Goal: Task Accomplishment & Management: Use online tool/utility

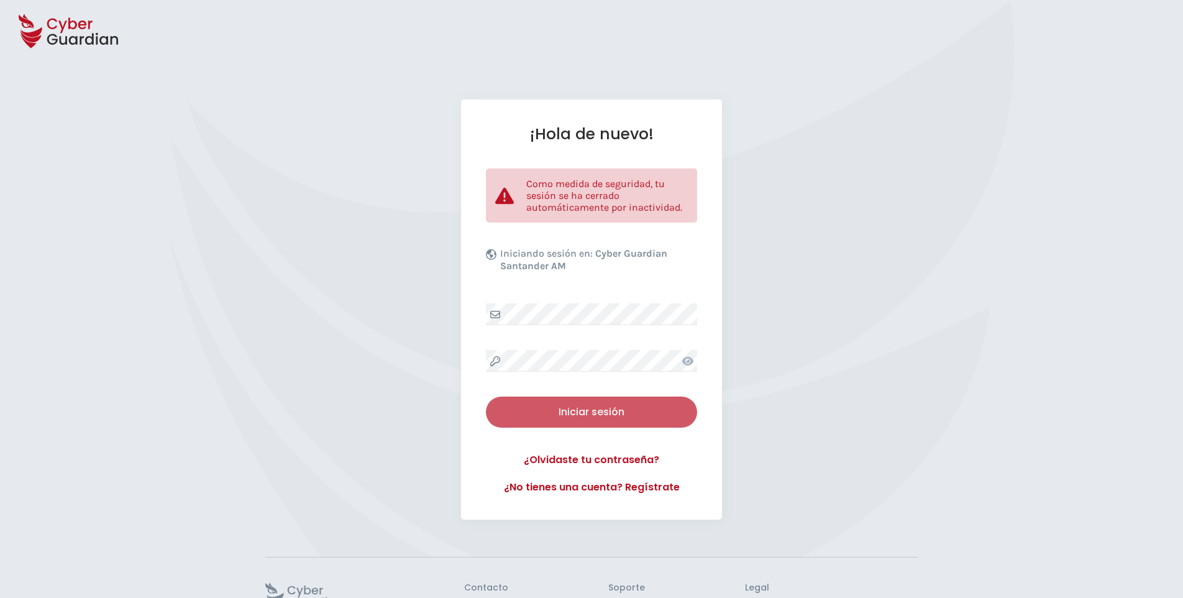
click at [566, 401] on button "Iniciar sesión" at bounding box center [591, 411] width 211 height 31
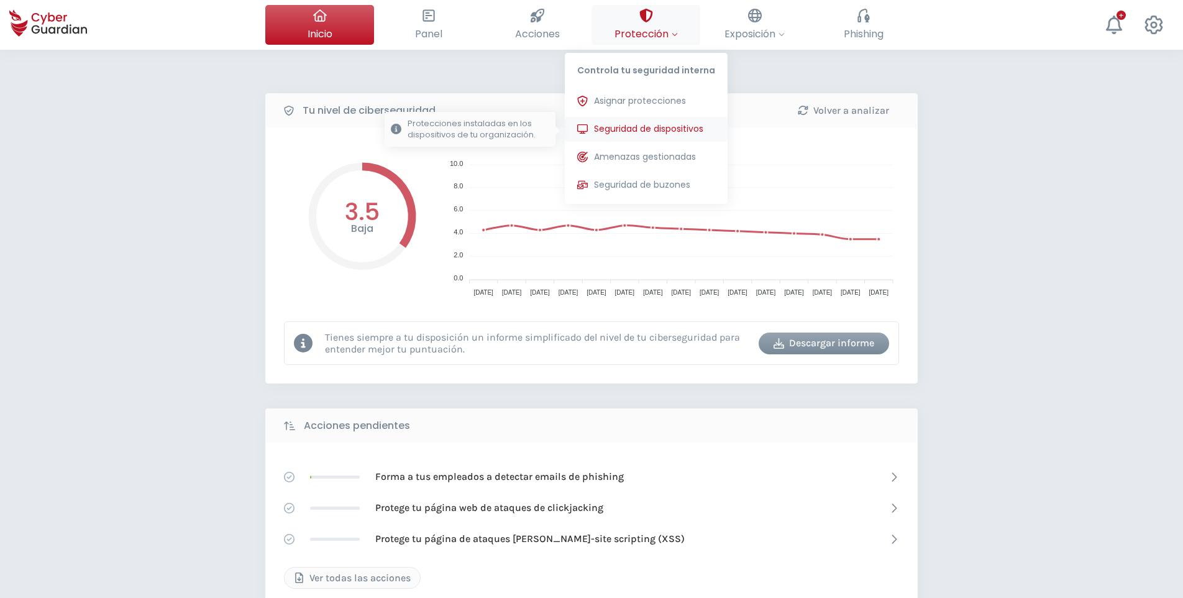
click at [661, 126] on span "Seguridad de dispositivos" at bounding box center [648, 128] width 109 height 13
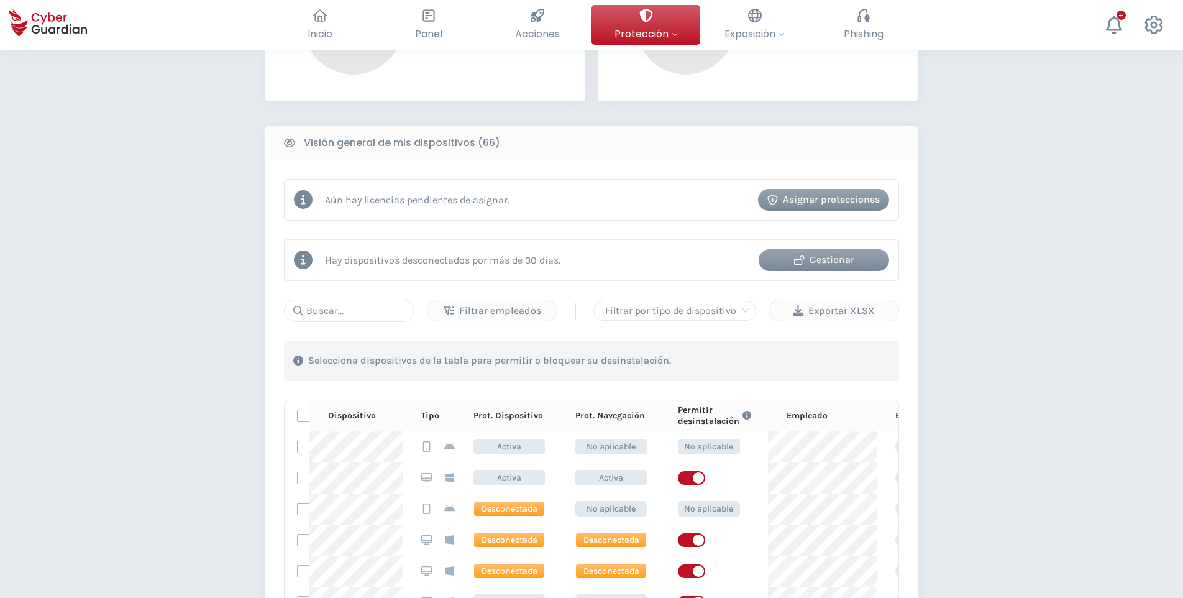
scroll to position [62, 0]
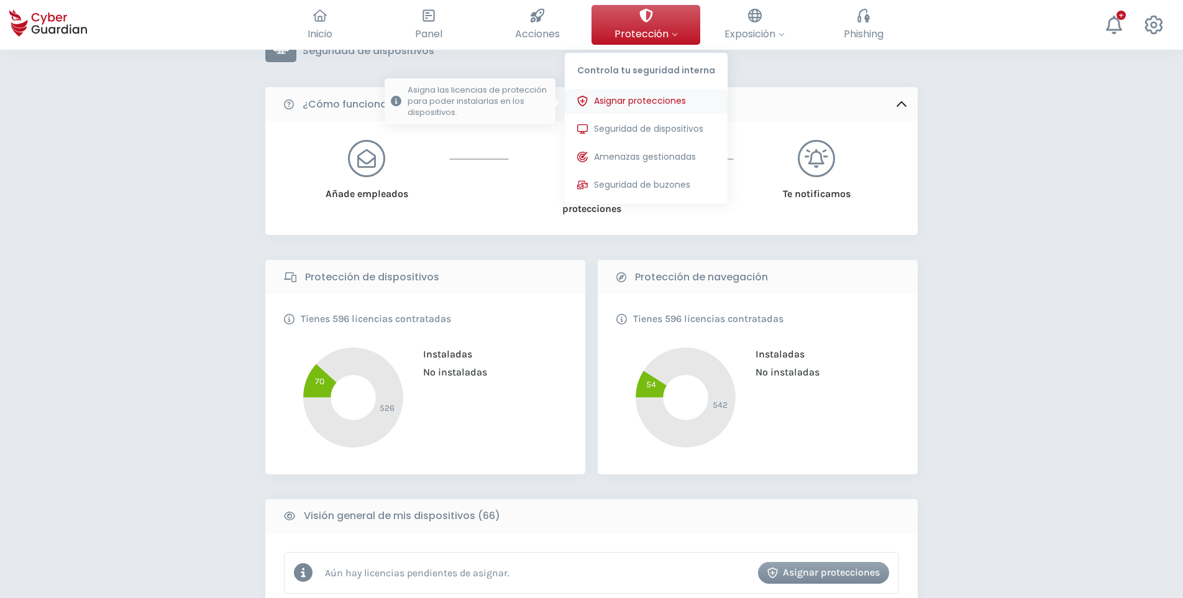
click at [665, 100] on span "Asignar protecciones" at bounding box center [640, 100] width 92 height 13
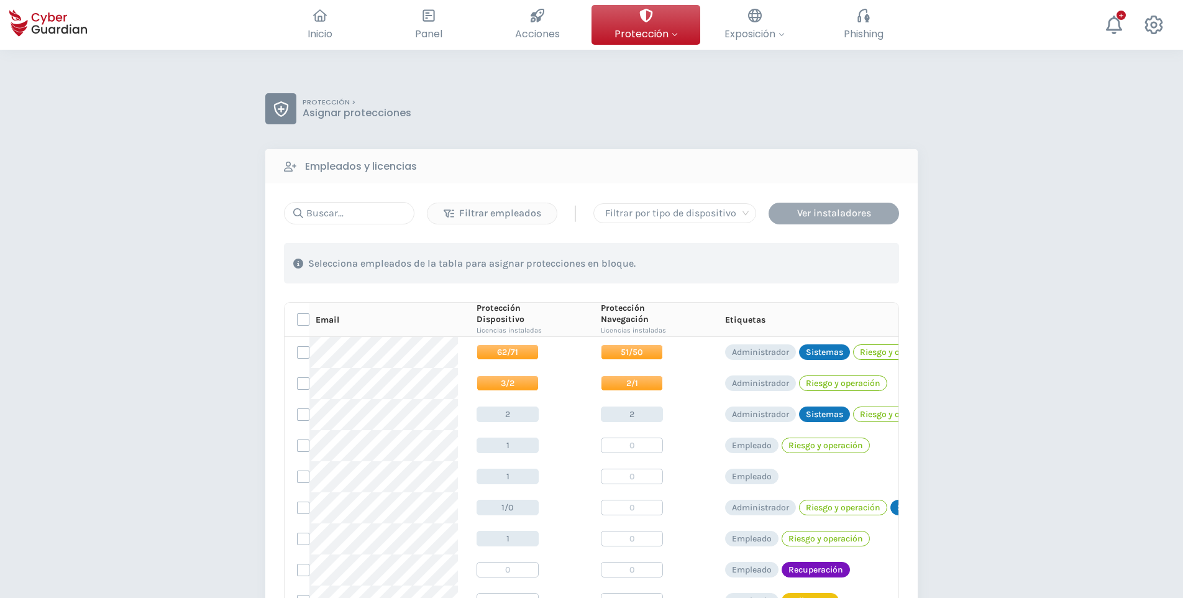
click at [816, 216] on div "Ver instaladores" at bounding box center [834, 213] width 112 height 15
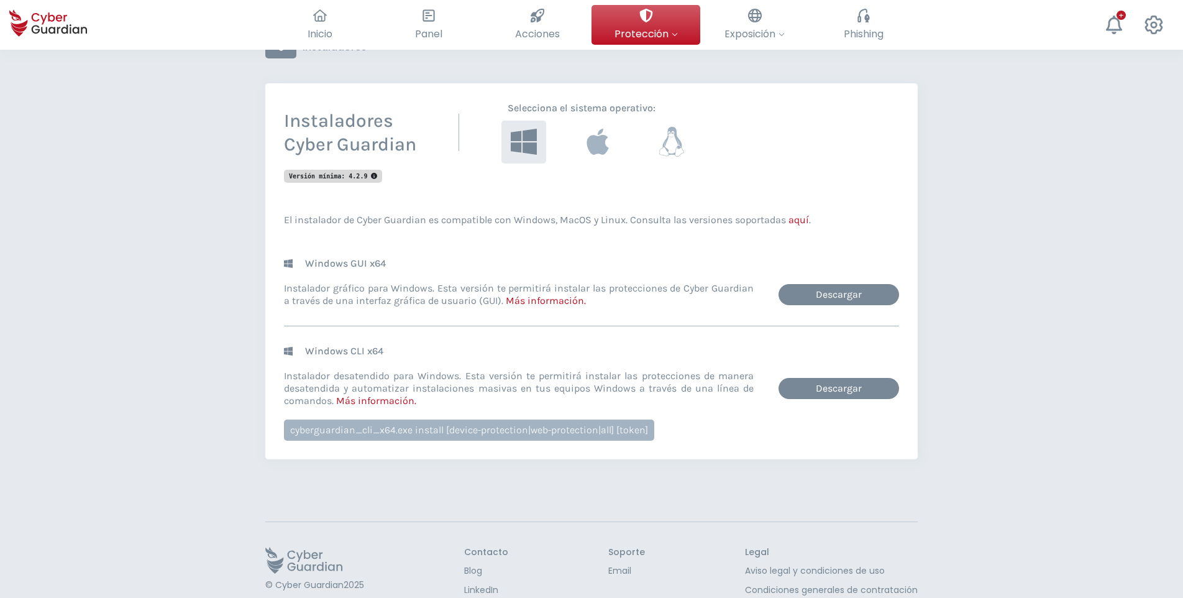
scroll to position [124, 0]
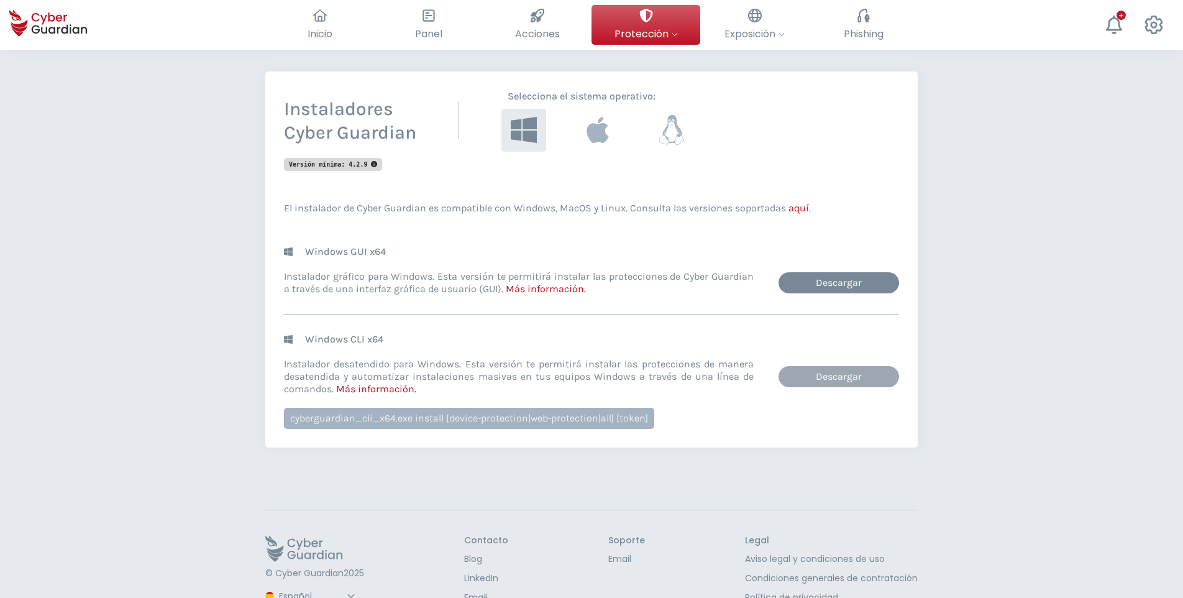
click at [829, 373] on link "Descargar" at bounding box center [838, 376] width 121 height 21
click at [805, 288] on link "Descargar" at bounding box center [838, 282] width 121 height 21
drag, startPoint x: 1159, startPoint y: 108, endPoint x: 1152, endPoint y: 111, distance: 7.5
click at [1159, 108] on div "Volver PROTECCIÓN > Instaladores Instaladores Cyber Guardian Selecciona el sist…" at bounding box center [591, 283] width 1183 height 716
